Goal: Register for event/course

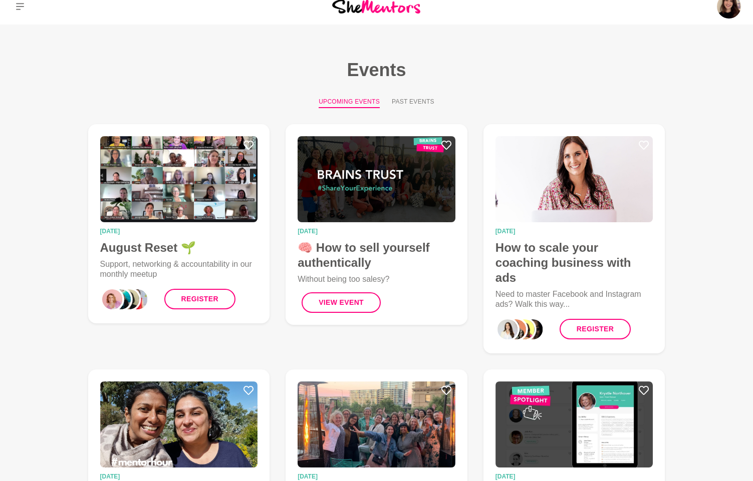
scroll to position [56, 0]
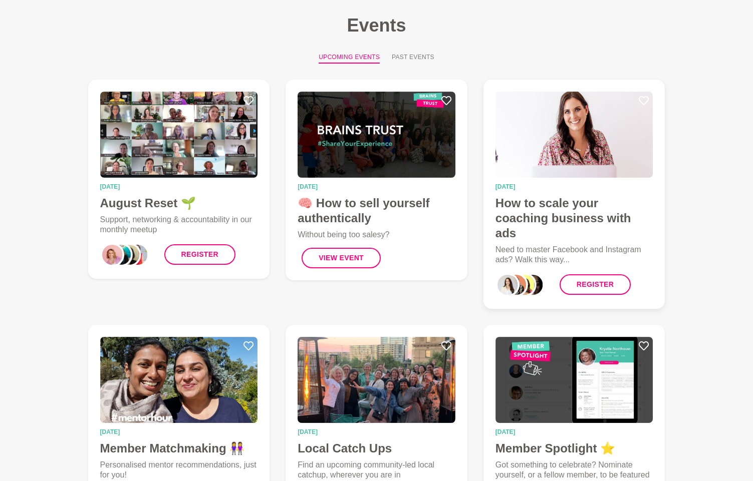
click at [530, 140] on img at bounding box center [574, 135] width 158 height 86
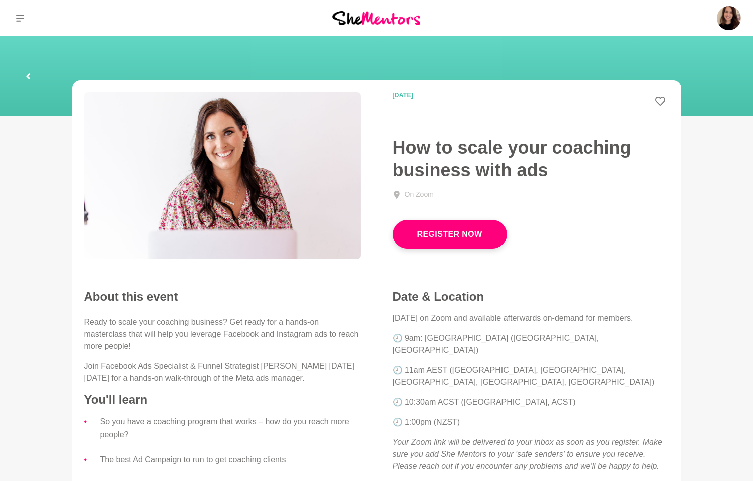
click at [30, 79] on icon at bounding box center [28, 76] width 6 height 32
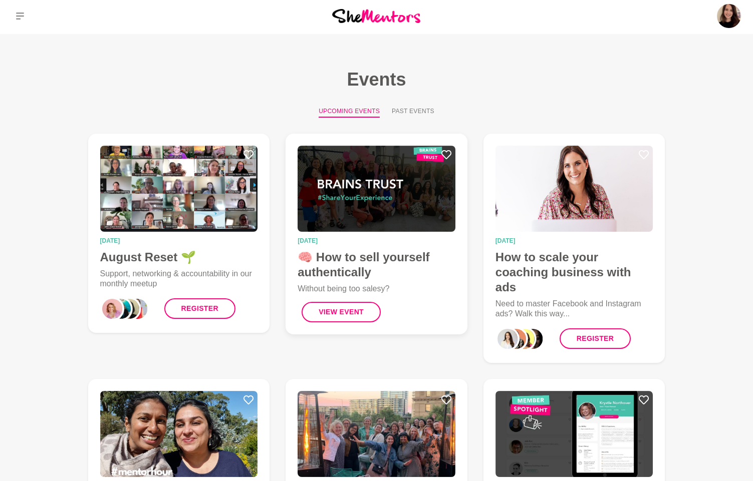
scroll to position [83, 0]
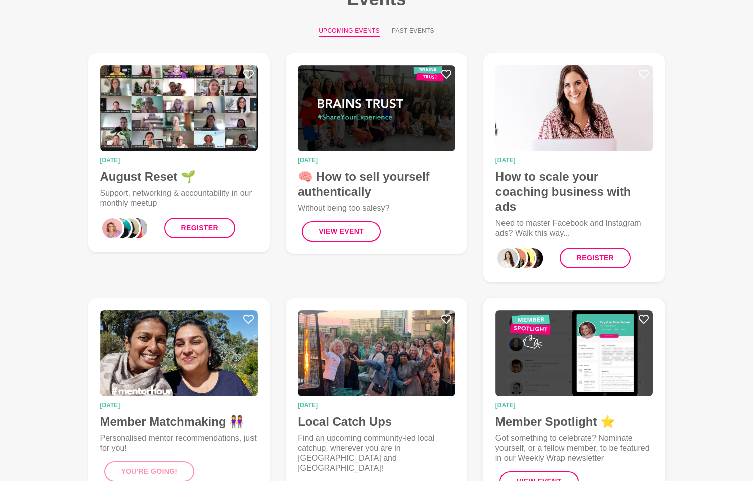
click at [570, 329] on img at bounding box center [574, 354] width 158 height 86
